Goal: Task Accomplishment & Management: Manage account settings

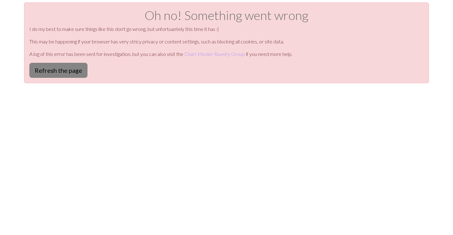
click at [71, 75] on button "Refresh the page" at bounding box center [58, 70] width 58 height 15
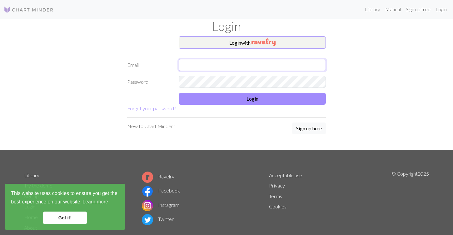
click at [244, 60] on input "text" at bounding box center [252, 65] width 147 height 12
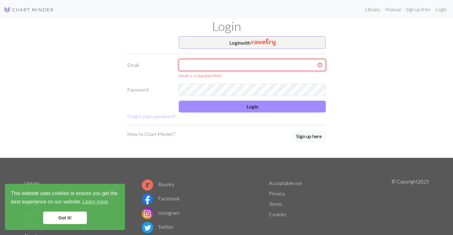
type input "[EMAIL_ADDRESS][DOMAIN_NAME]"
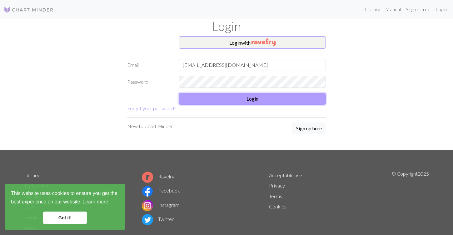
click at [244, 98] on button "Login" at bounding box center [252, 99] width 147 height 12
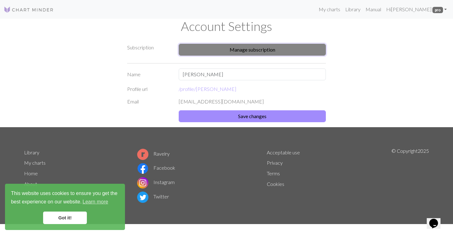
click at [253, 52] on button "Manage subscription" at bounding box center [252, 50] width 147 height 12
